Goal: Task Accomplishment & Management: Use online tool/utility

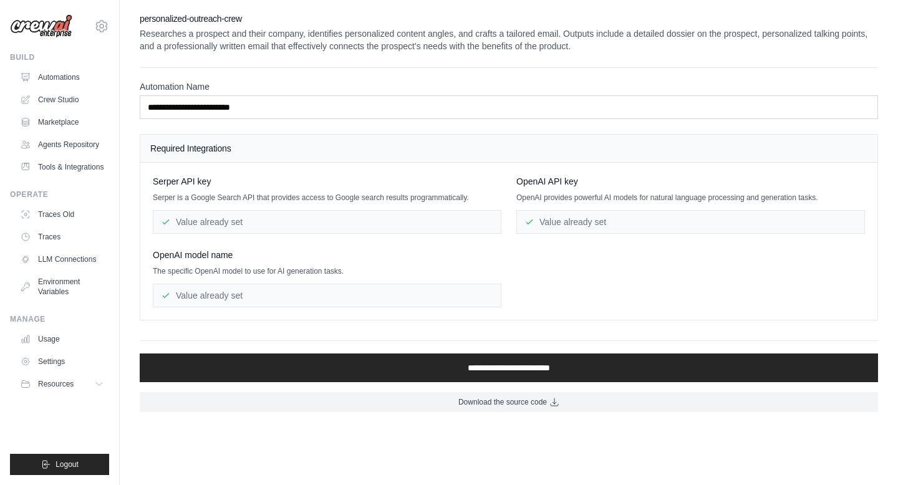
click at [419, 230] on div "Value already set" at bounding box center [327, 222] width 349 height 24
click at [415, 223] on div "Value already set" at bounding box center [327, 222] width 349 height 24
click at [66, 84] on link "Automations" at bounding box center [63, 77] width 94 height 20
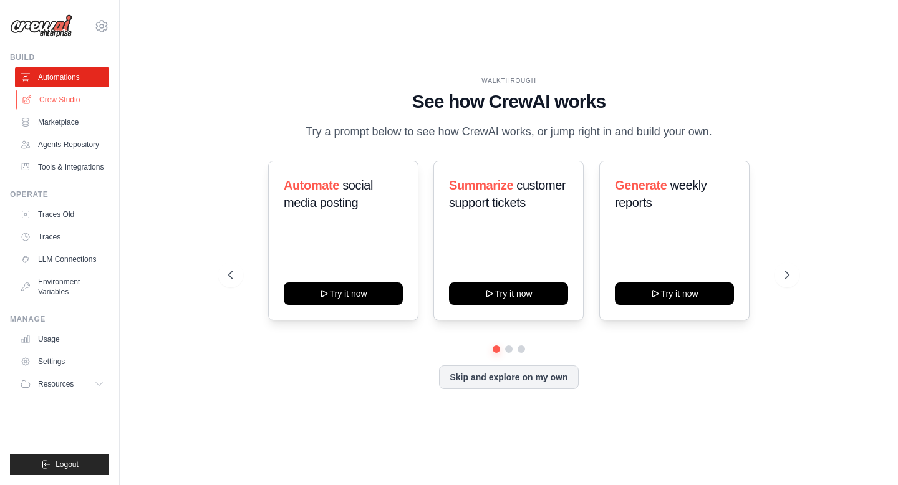
click at [69, 105] on link "Crew Studio" at bounding box center [63, 100] width 94 height 20
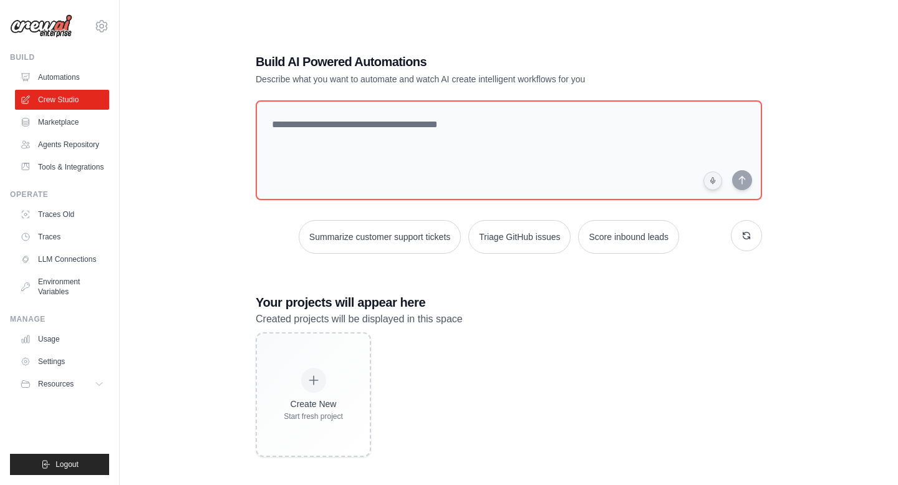
scroll to position [25, 0]
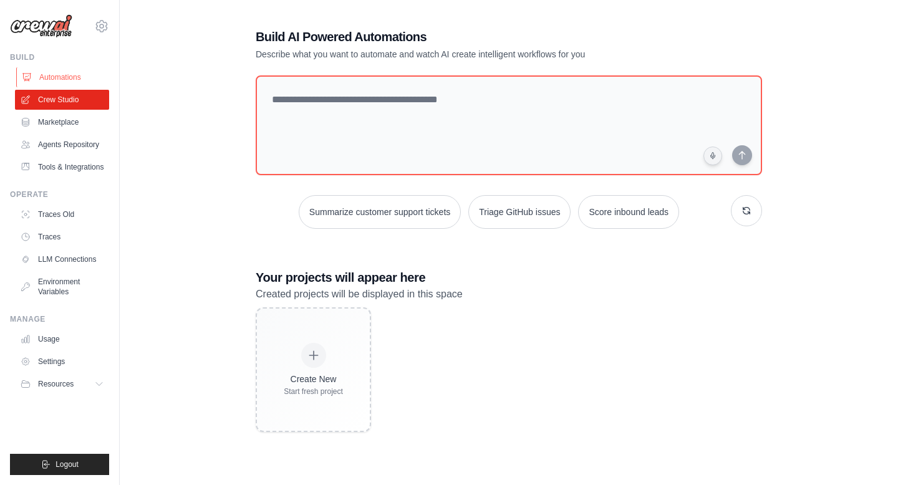
click at [84, 77] on link "Automations" at bounding box center [63, 77] width 94 height 20
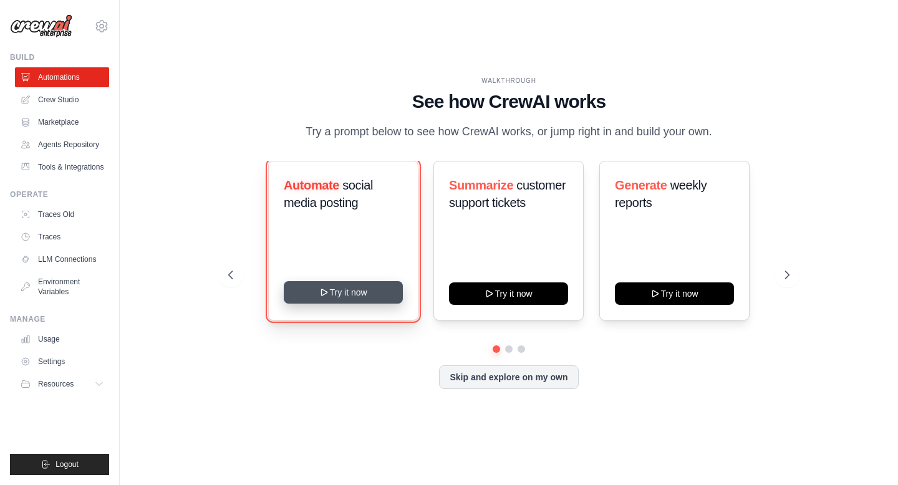
click at [382, 303] on button "Try it now" at bounding box center [343, 292] width 119 height 22
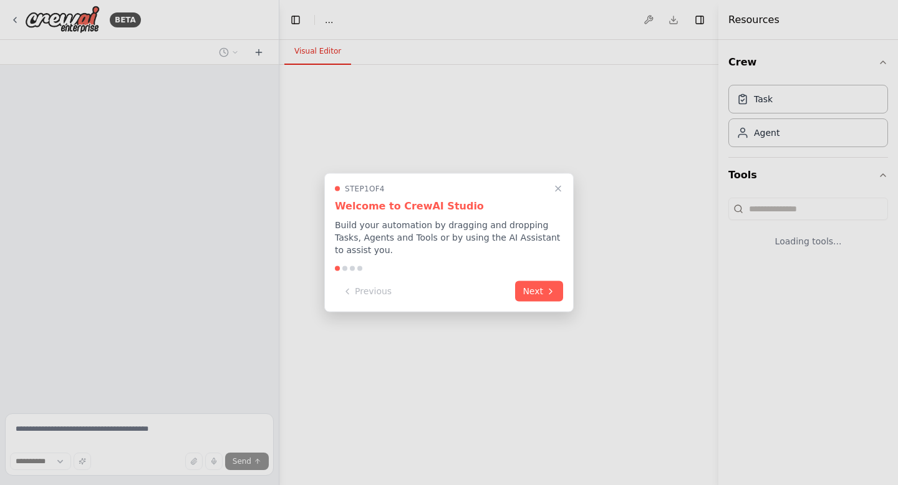
select select "****"
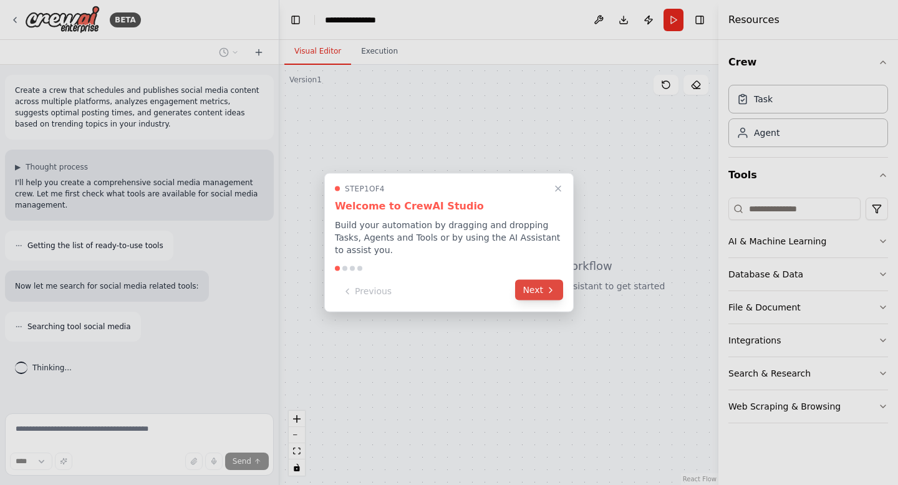
click at [546, 290] on icon at bounding box center [551, 290] width 10 height 10
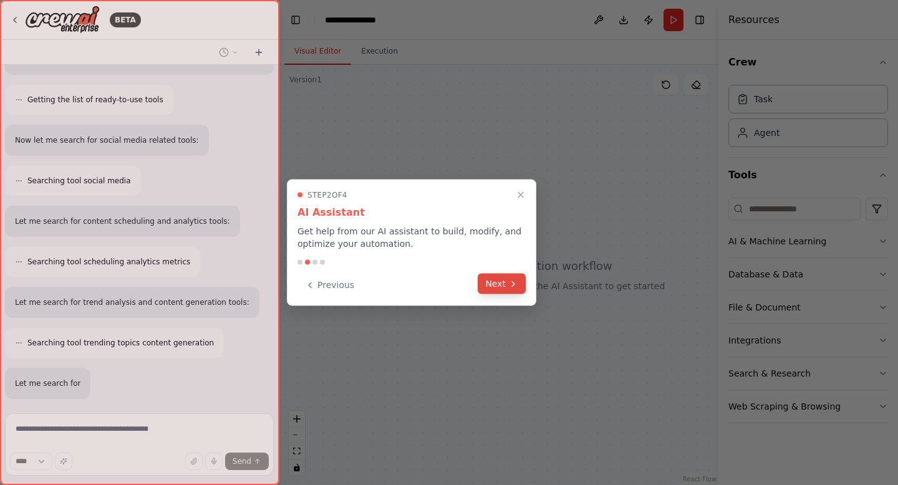
scroll to position [228, 0]
click at [506, 286] on button "Next" at bounding box center [502, 284] width 48 height 21
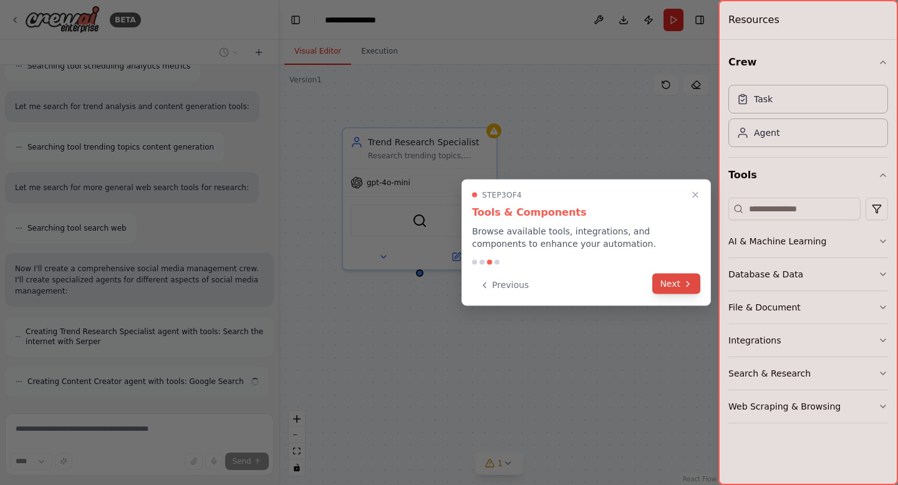
scroll to position [382, 0]
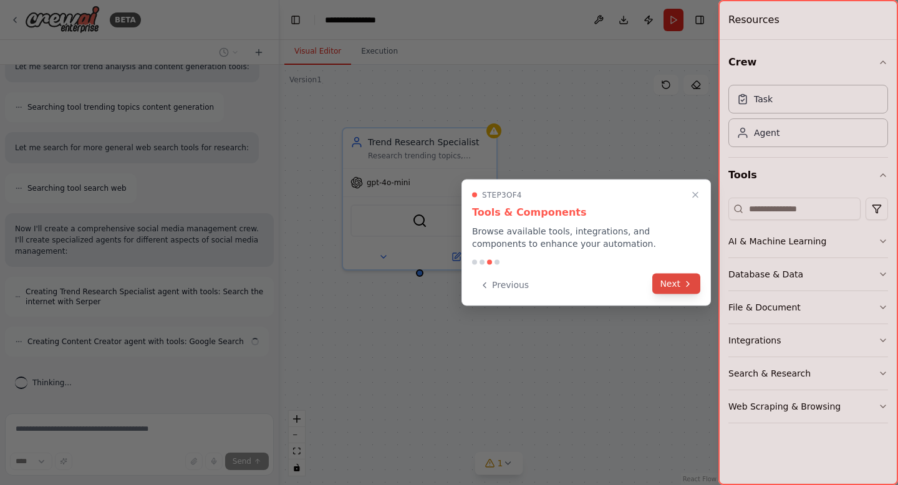
click at [674, 288] on button "Next" at bounding box center [676, 284] width 48 height 21
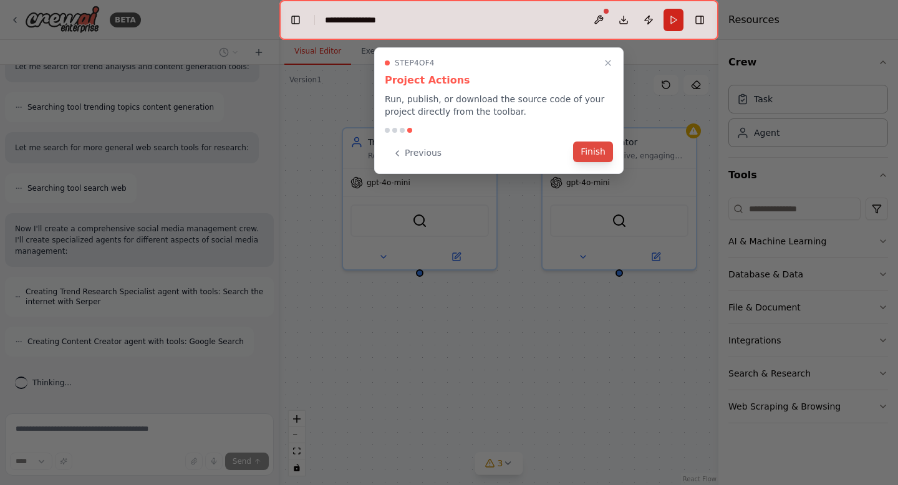
click at [594, 151] on button "Finish" at bounding box center [593, 152] width 40 height 21
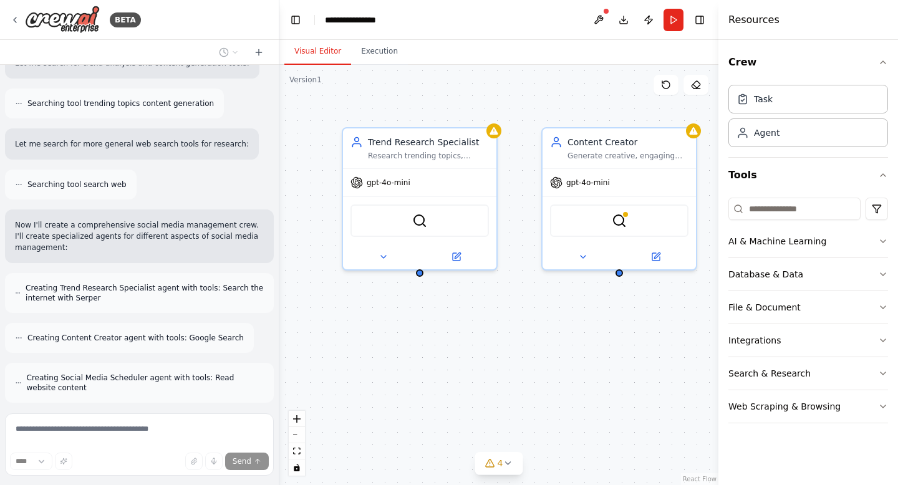
scroll to position [482, 0]
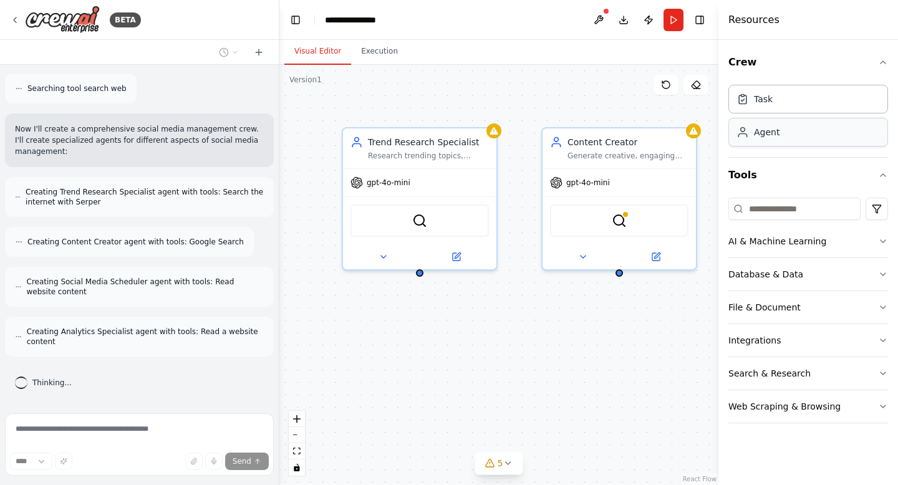
click at [783, 140] on div "Agent" at bounding box center [809, 132] width 160 height 29
click at [783, 98] on div "Task" at bounding box center [809, 98] width 160 height 29
click at [773, 128] on div "Agent" at bounding box center [767, 132] width 26 height 12
click at [792, 207] on input at bounding box center [795, 209] width 132 height 22
click at [794, 248] on button "AI & Machine Learning" at bounding box center [809, 241] width 160 height 32
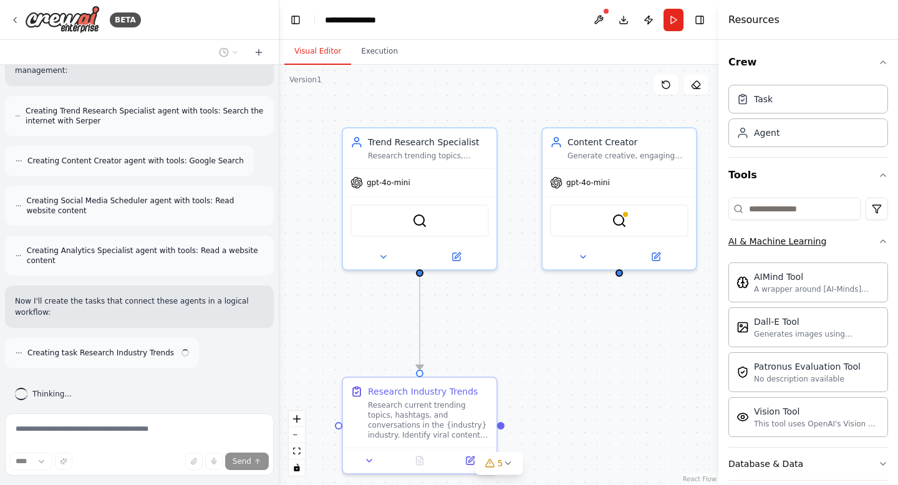
scroll to position [574, 0]
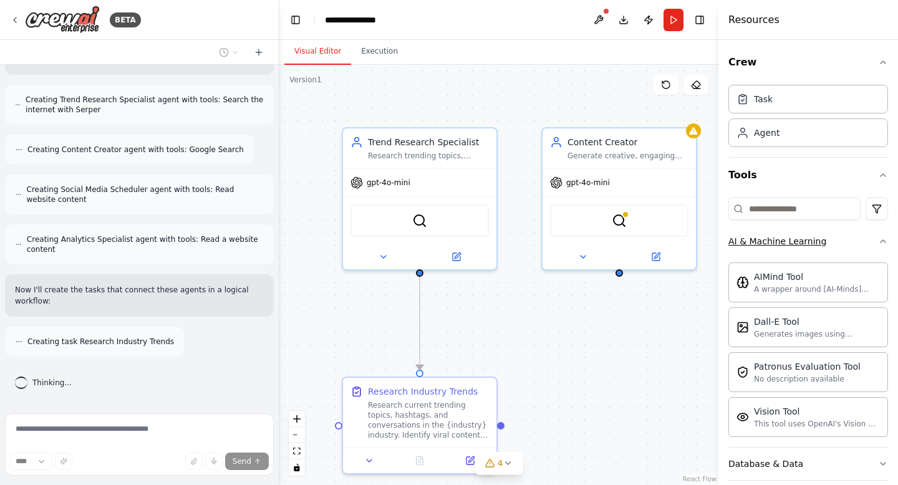
click at [847, 244] on button "AI & Machine Learning" at bounding box center [809, 241] width 160 height 32
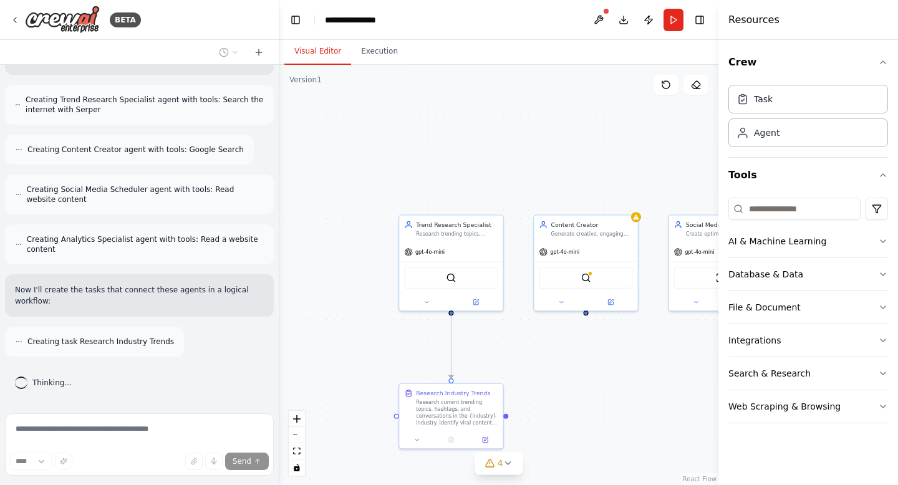
scroll to position [614, 0]
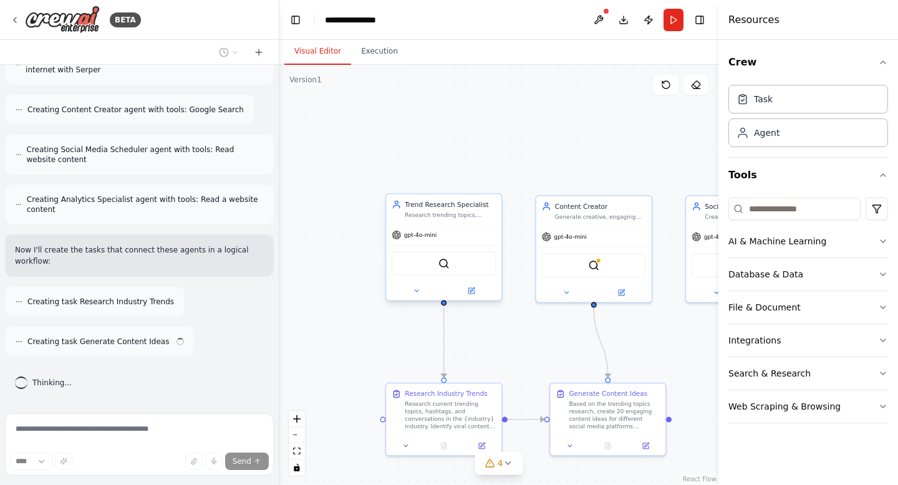
click at [431, 240] on div "gpt-4o-mini" at bounding box center [443, 235] width 115 height 21
click at [438, 268] on img at bounding box center [443, 263] width 11 height 11
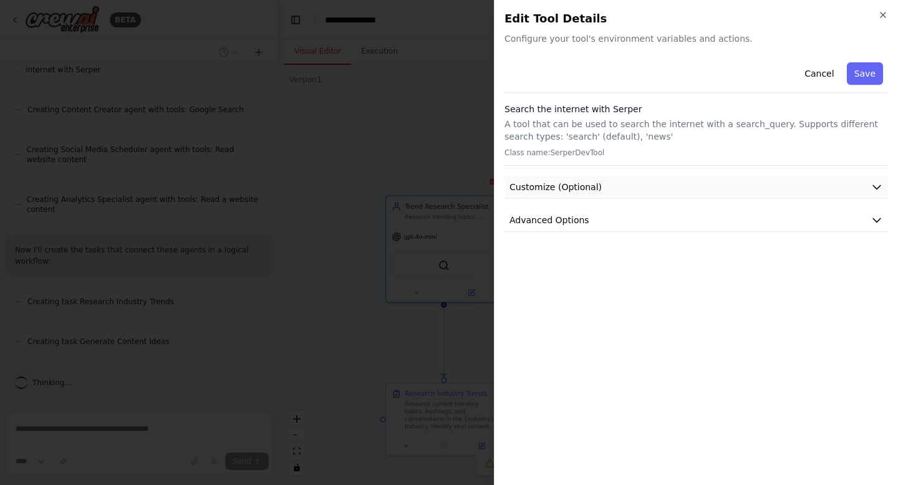
click at [591, 193] on span "Customize (Optional)" at bounding box center [556, 187] width 92 height 12
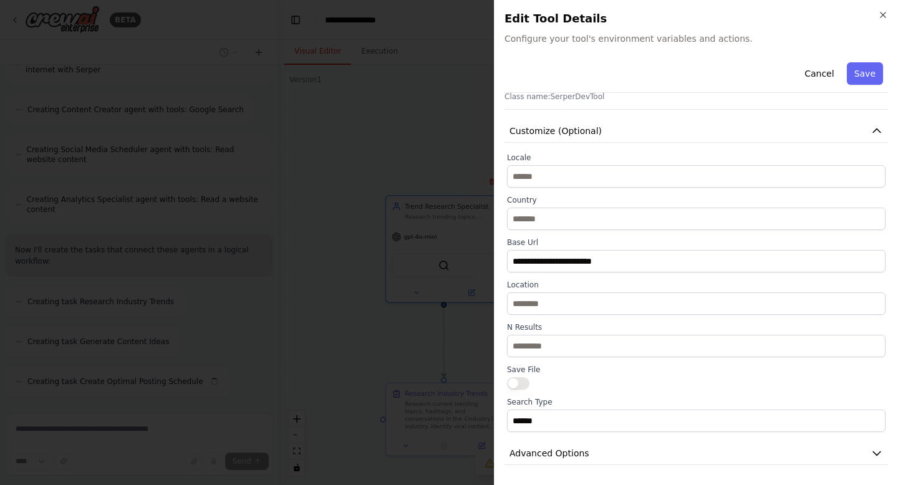
scroll to position [654, 0]
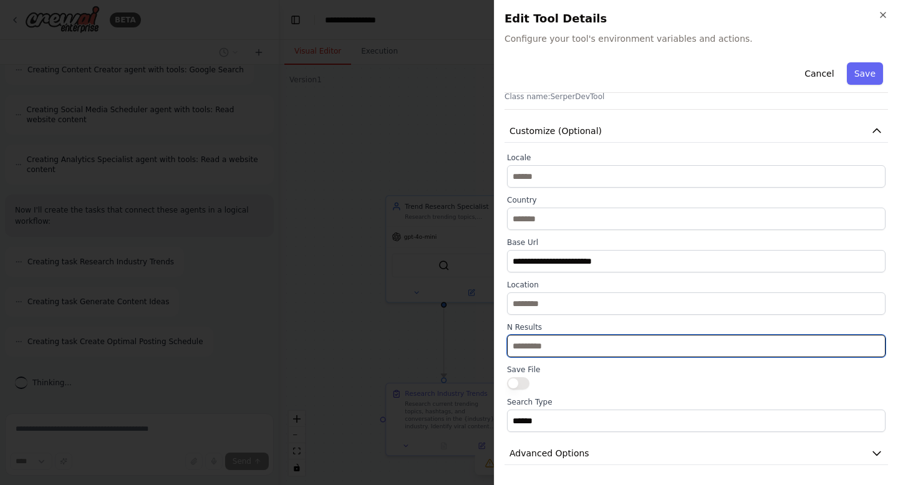
click at [571, 357] on input "**" at bounding box center [696, 346] width 379 height 22
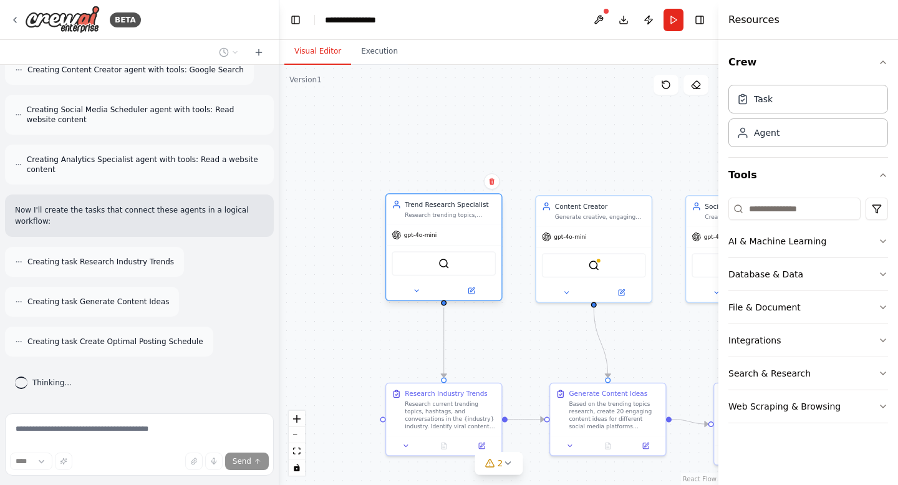
click at [443, 225] on div "gpt-4o-mini" at bounding box center [443, 235] width 115 height 21
click at [791, 105] on div "Task" at bounding box center [809, 98] width 160 height 29
click at [790, 127] on div "Agent" at bounding box center [809, 132] width 160 height 29
click at [634, 222] on div "Content Creator Generate creative, engaging social media content ideas and copy…" at bounding box center [593, 210] width 115 height 30
click at [676, 243] on div ".deletable-edge-delete-btn { width: 20px; height: 20px; border: 0px solid #ffff…" at bounding box center [498, 275] width 439 height 420
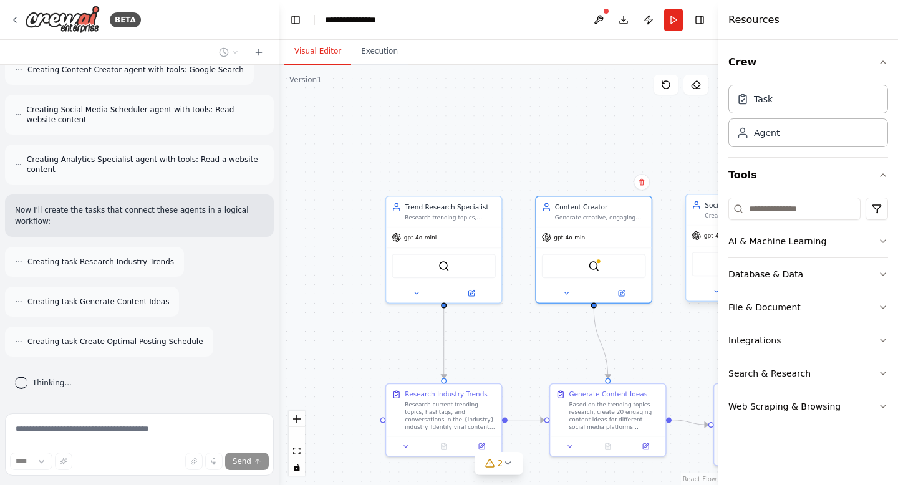
click at [702, 244] on div "gpt-4o-mini" at bounding box center [743, 235] width 115 height 21
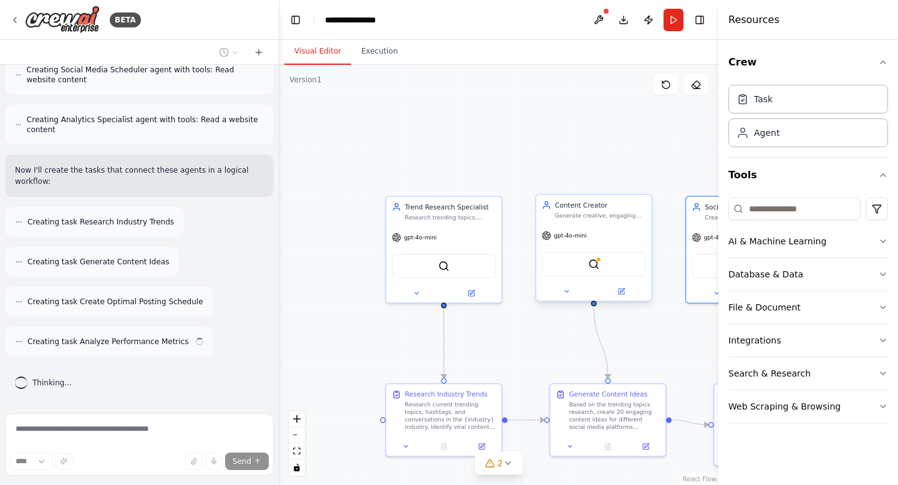
click at [631, 246] on div "SerplyWebSearchTool" at bounding box center [593, 264] width 115 height 36
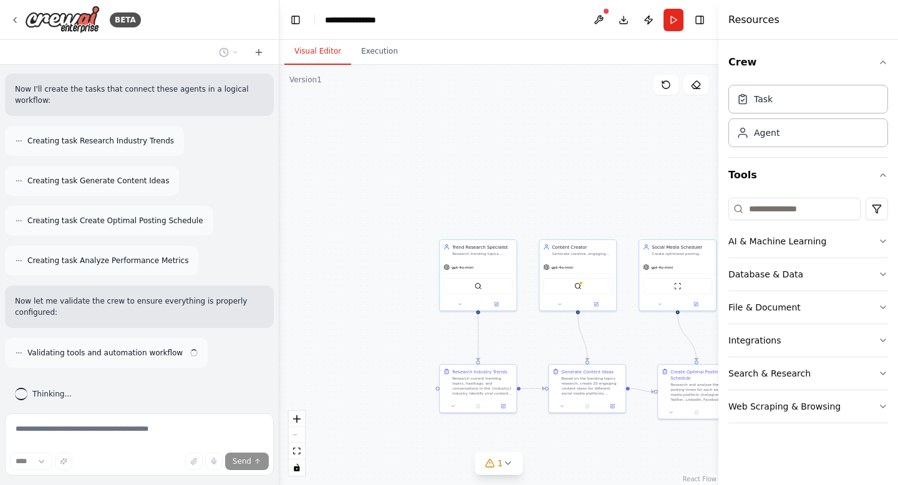
scroll to position [786, 0]
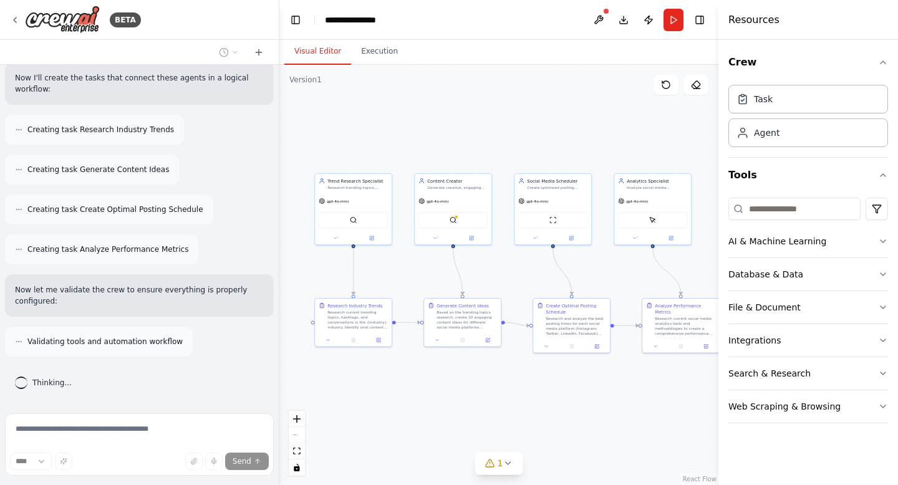
drag, startPoint x: 538, startPoint y: 433, endPoint x: 413, endPoint y: 367, distance: 141.2
click at [413, 367] on div ".deletable-edge-delete-btn { width: 20px; height: 20px; border: 0px solid #ffff…" at bounding box center [498, 275] width 439 height 420
drag, startPoint x: 573, startPoint y: 377, endPoint x: 472, endPoint y: 379, distance: 100.4
click at [468, 378] on div ".deletable-edge-delete-btn { width: 20px; height: 20px; border: 0px solid #ffff…" at bounding box center [498, 275] width 439 height 420
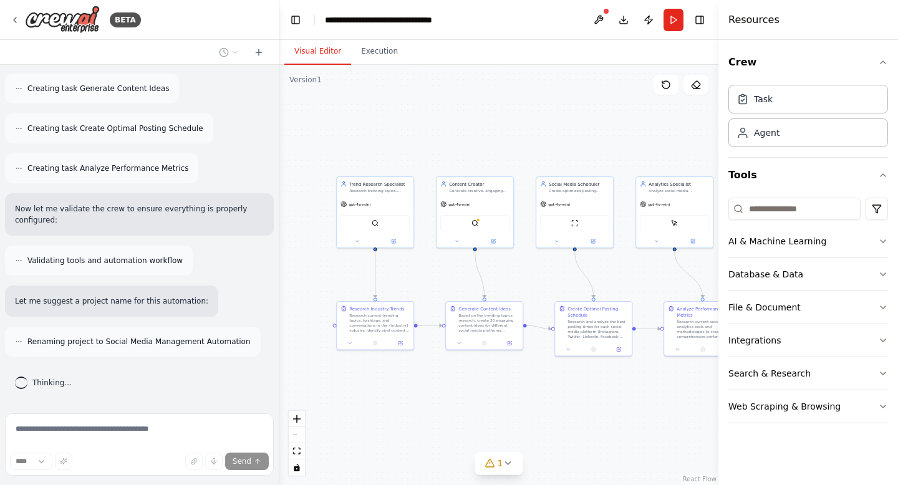
drag, startPoint x: 391, startPoint y: 367, endPoint x: 511, endPoint y: 369, distance: 119.8
click at [515, 370] on div ".deletable-edge-delete-btn { width: 20px; height: 20px; border: 0px solid #ffff…" at bounding box center [498, 275] width 439 height 420
click at [381, 323] on div "Research current trending topics, hashtags, and conversations in the {industry}…" at bounding box center [378, 322] width 61 height 20
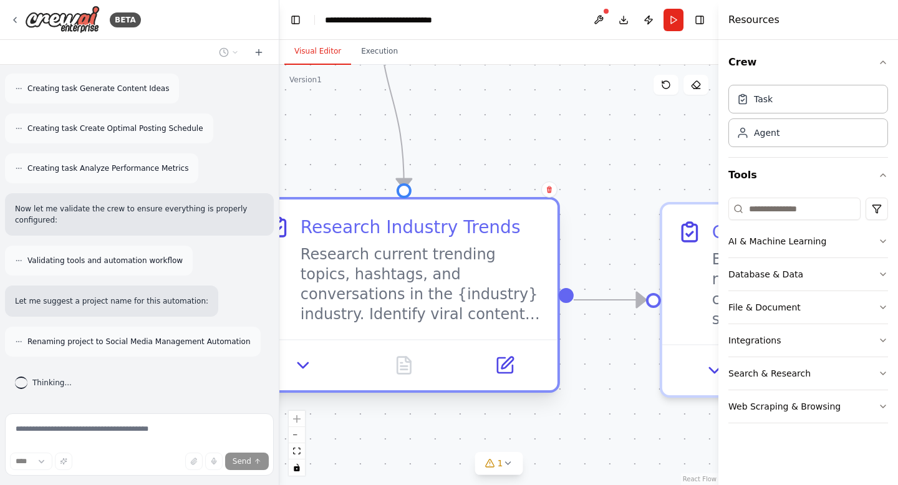
drag, startPoint x: 399, startPoint y: 318, endPoint x: 432, endPoint y: 317, distance: 33.1
click at [435, 318] on div "Research current trending topics, hashtags, and conversations in the {industry}…" at bounding box center [422, 285] width 242 height 80
click at [510, 364] on icon at bounding box center [504, 365] width 15 height 15
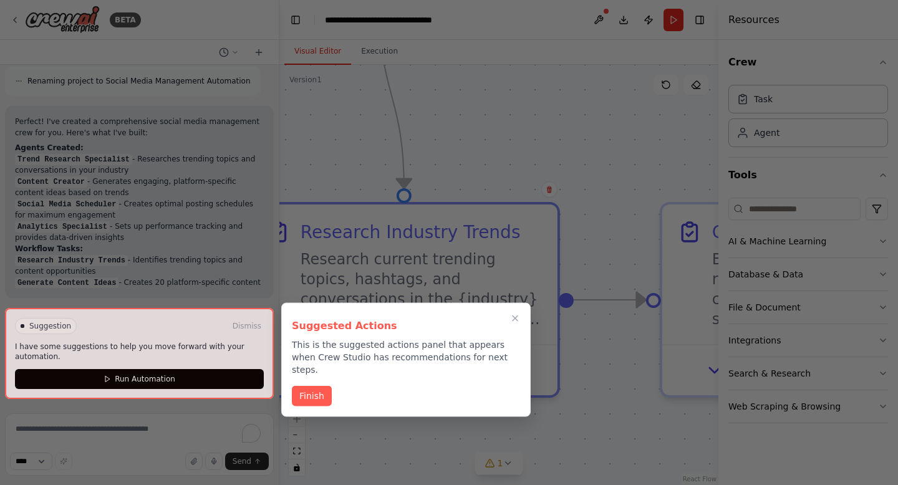
click at [492, 236] on div at bounding box center [449, 242] width 898 height 485
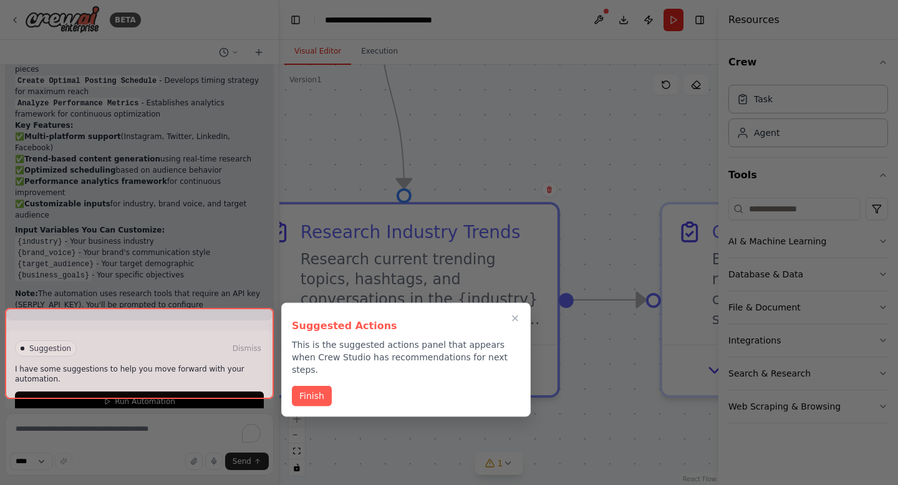
scroll to position [1363, 0]
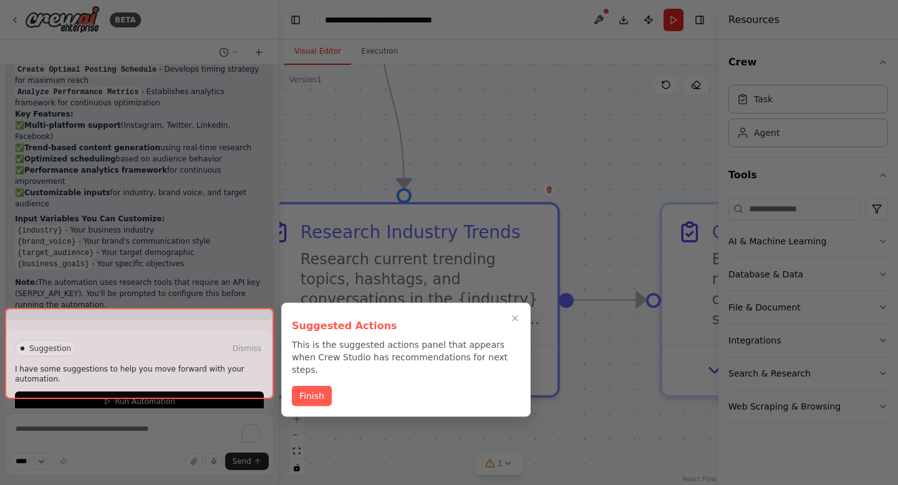
click at [240, 383] on div at bounding box center [139, 353] width 269 height 91
click at [305, 389] on button "Finish" at bounding box center [312, 395] width 40 height 21
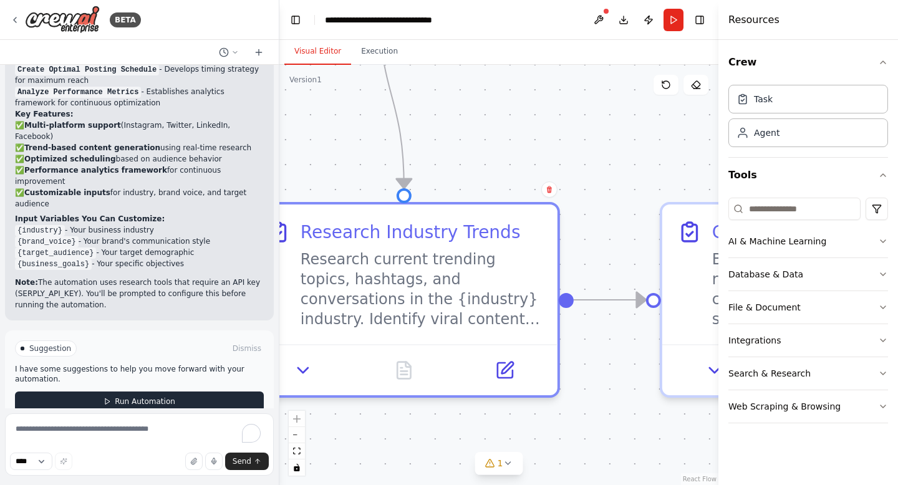
click at [217, 392] on button "Run Automation" at bounding box center [139, 402] width 249 height 20
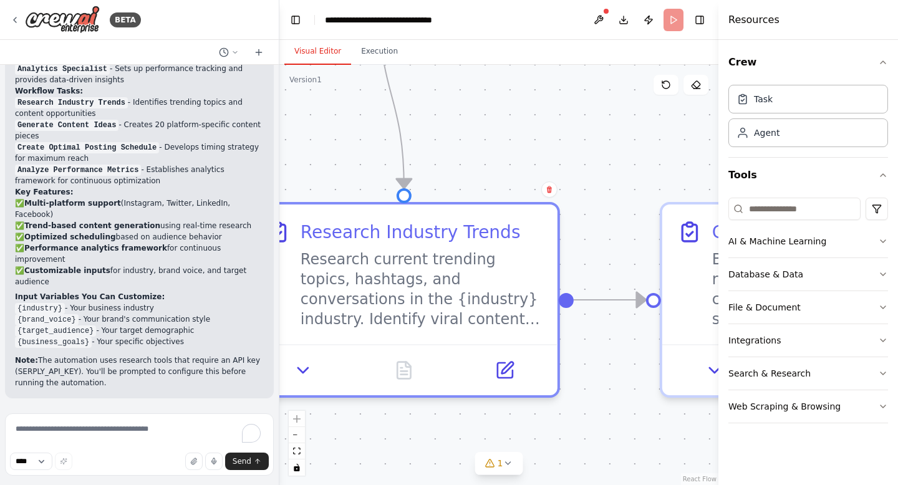
scroll to position [1262, 0]
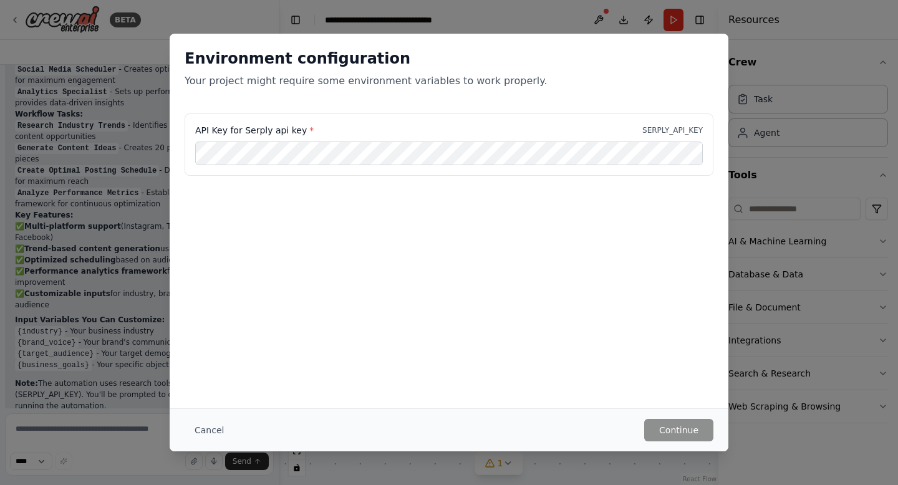
click at [281, 128] on label "API Key for Serply api key *" at bounding box center [254, 130] width 119 height 12
click at [661, 140] on div "API Key for Serply api key * SERPLY_API_KEY" at bounding box center [449, 145] width 529 height 62
click at [226, 426] on button "Cancel" at bounding box center [209, 430] width 49 height 22
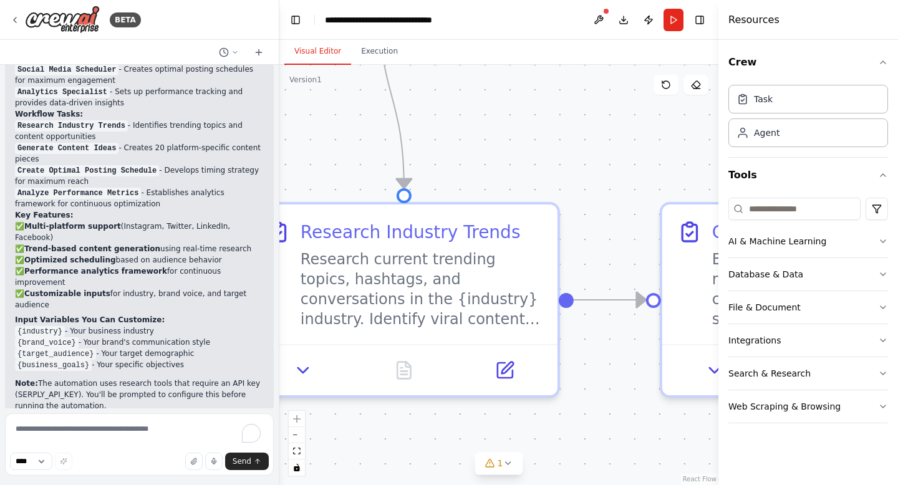
scroll to position [1257, 0]
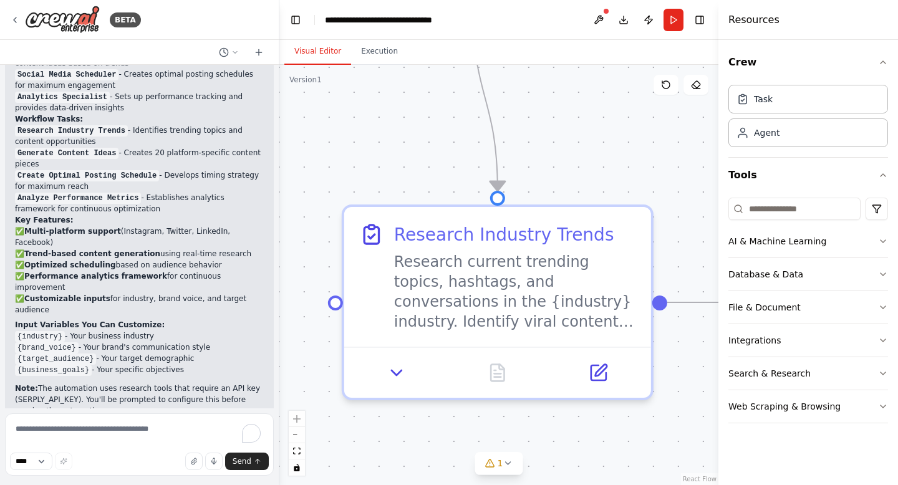
drag, startPoint x: 408, startPoint y: 425, endPoint x: 501, endPoint y: 428, distance: 93.6
click at [501, 428] on div ".deletable-edge-delete-btn { width: 20px; height: 20px; border: 0px solid #ffff…" at bounding box center [498, 275] width 439 height 420
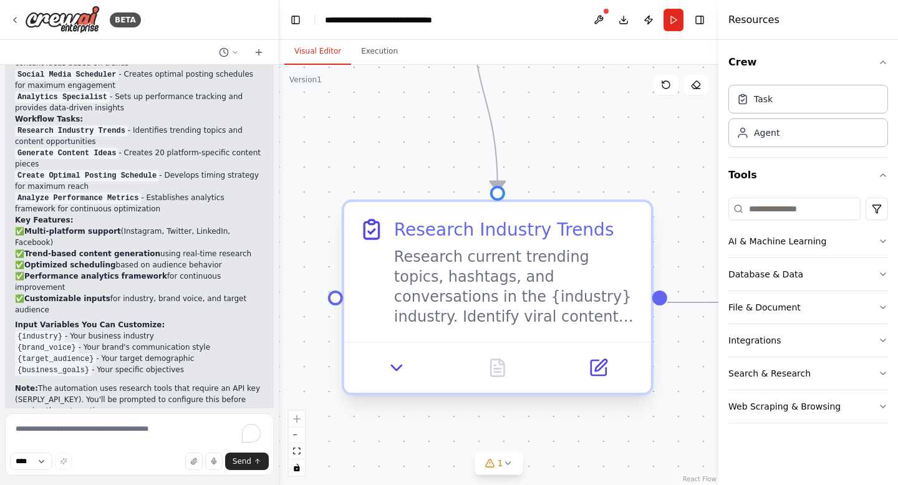
click at [518, 299] on div "Research current trending topics, hashtags, and conversations in the {industry}…" at bounding box center [515, 287] width 242 height 80
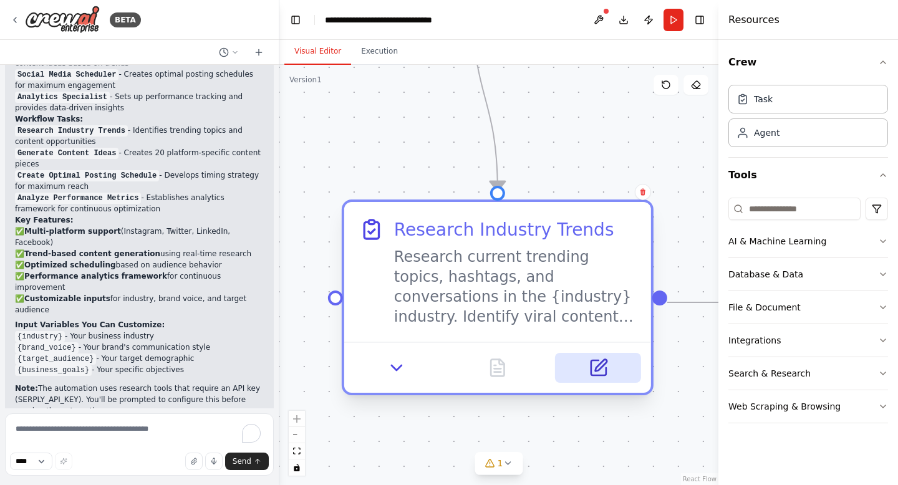
click at [620, 382] on button at bounding box center [598, 368] width 85 height 30
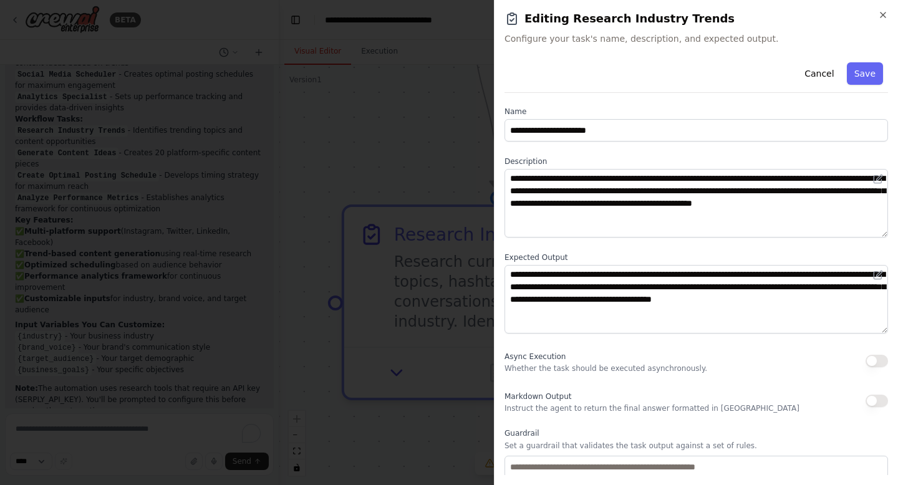
scroll to position [0, 0]
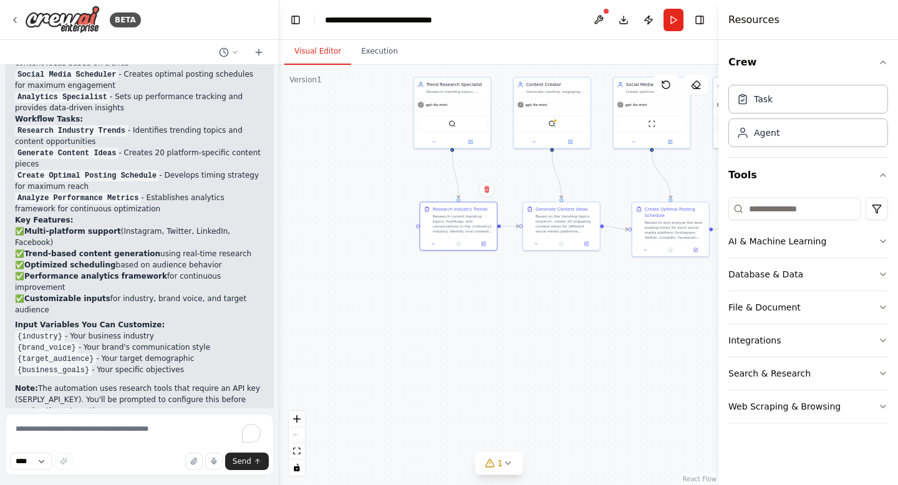
drag, startPoint x: 551, startPoint y: 229, endPoint x: 517, endPoint y: 274, distance: 56.5
click at [518, 274] on div ".deletable-edge-delete-btn { width: 20px; height: 20px; border: 0px solid #ffff…" at bounding box center [498, 275] width 439 height 420
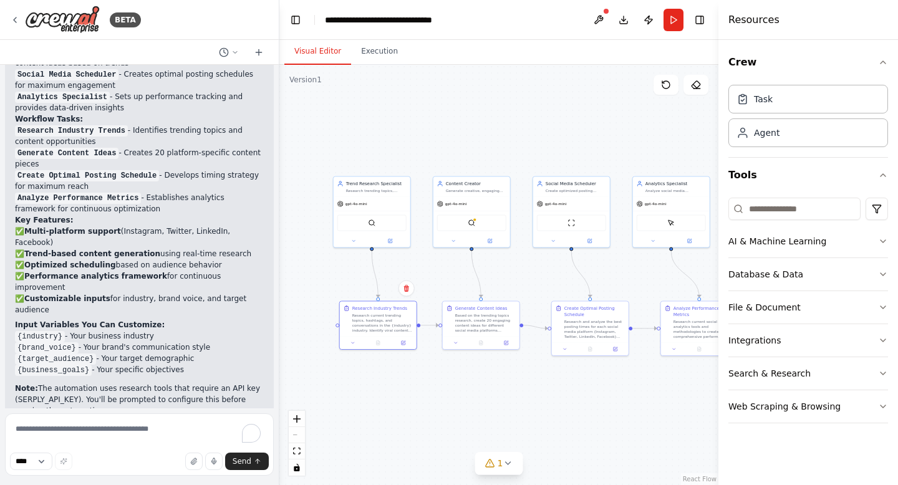
drag, startPoint x: 568, startPoint y: 300, endPoint x: 495, endPoint y: 394, distance: 118.7
click at [495, 394] on div ".deletable-edge-delete-btn { width: 20px; height: 20px; border: 0px solid #ffff…" at bounding box center [498, 275] width 439 height 420
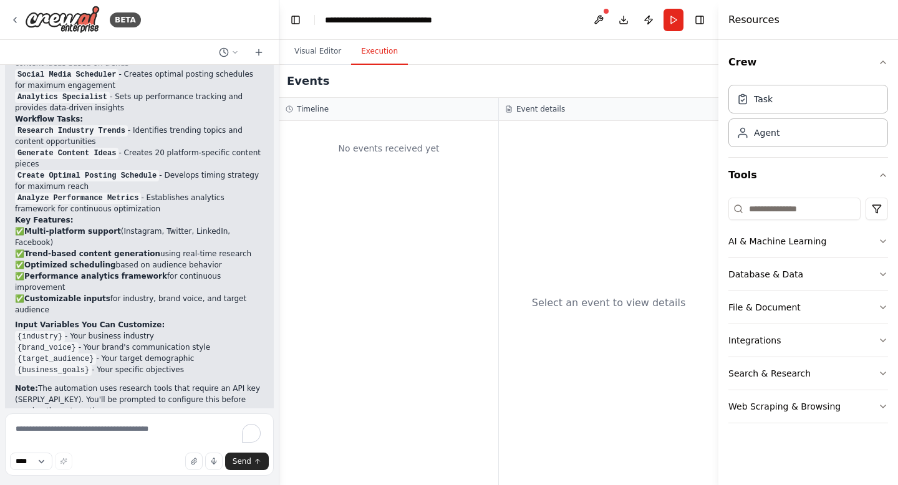
click at [370, 64] on button "Execution" at bounding box center [379, 52] width 57 height 26
click at [322, 52] on button "Visual Editor" at bounding box center [317, 52] width 67 height 26
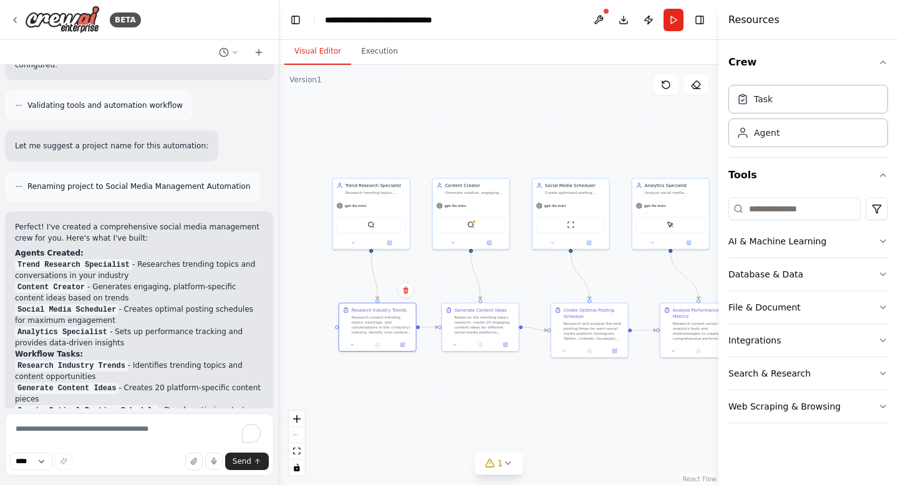
scroll to position [1262, 0]
